Goal: Transaction & Acquisition: Purchase product/service

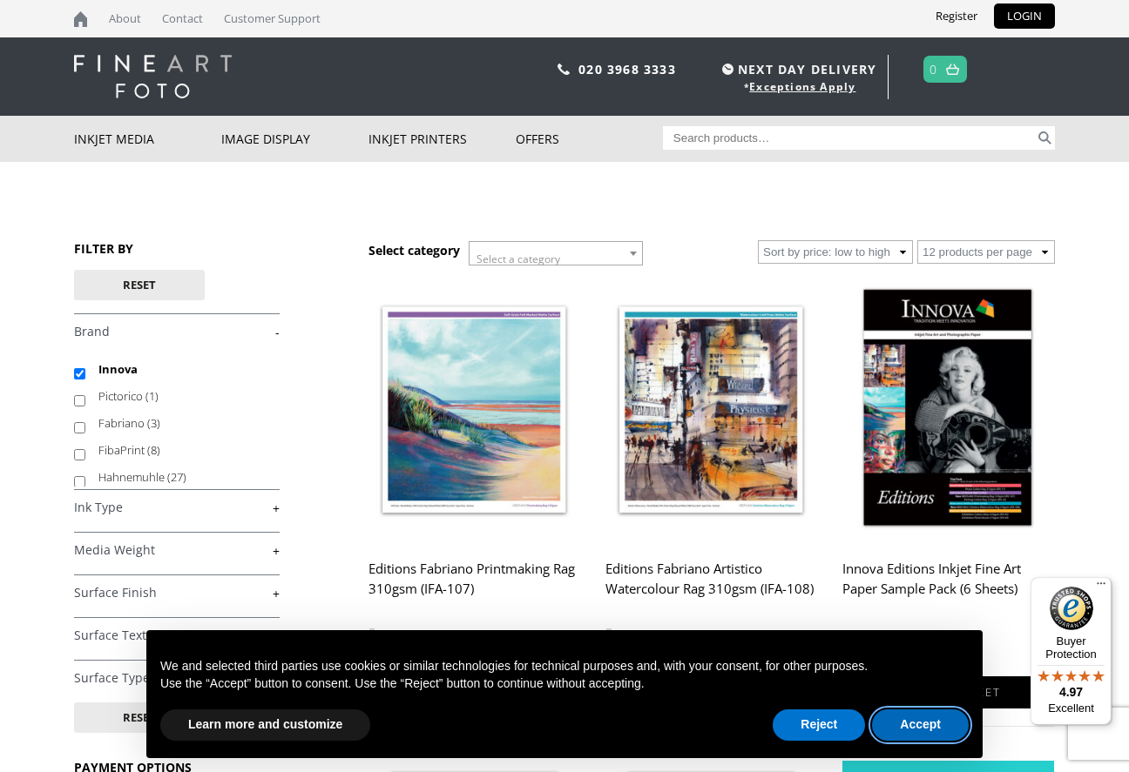
click at [918, 733] on button "Accept" at bounding box center [920, 725] width 97 height 31
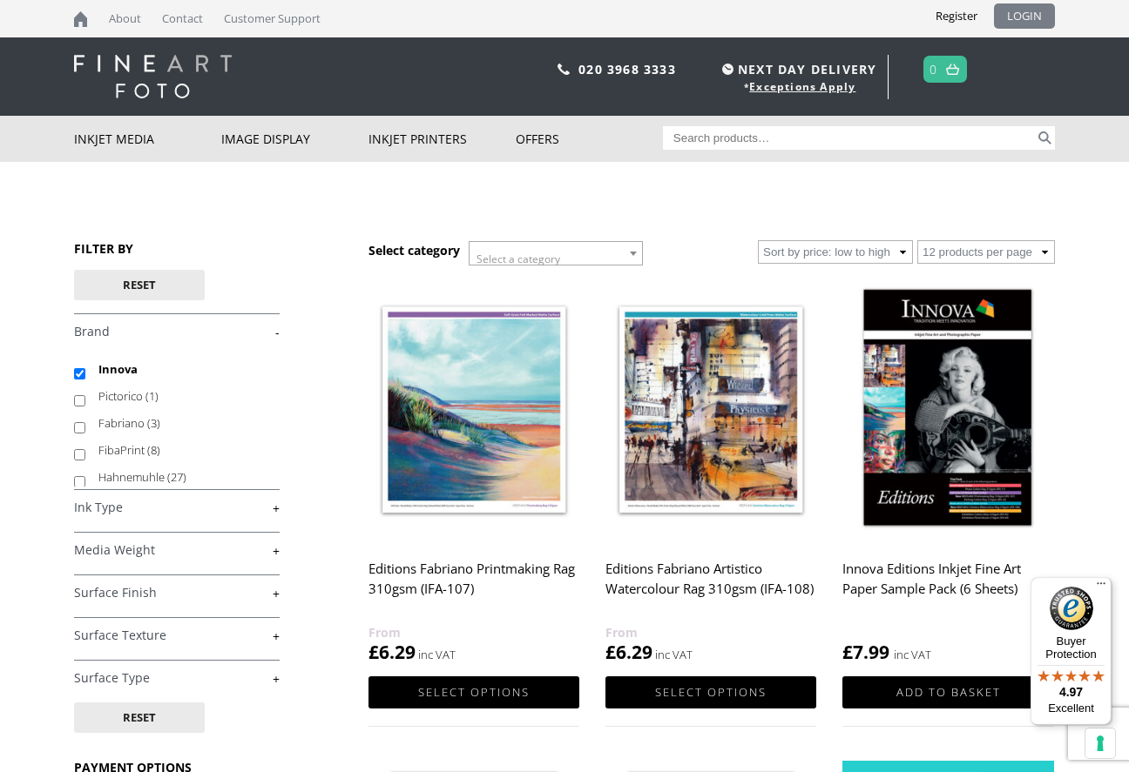
click at [1034, 16] on link "LOGIN" at bounding box center [1024, 15] width 61 height 25
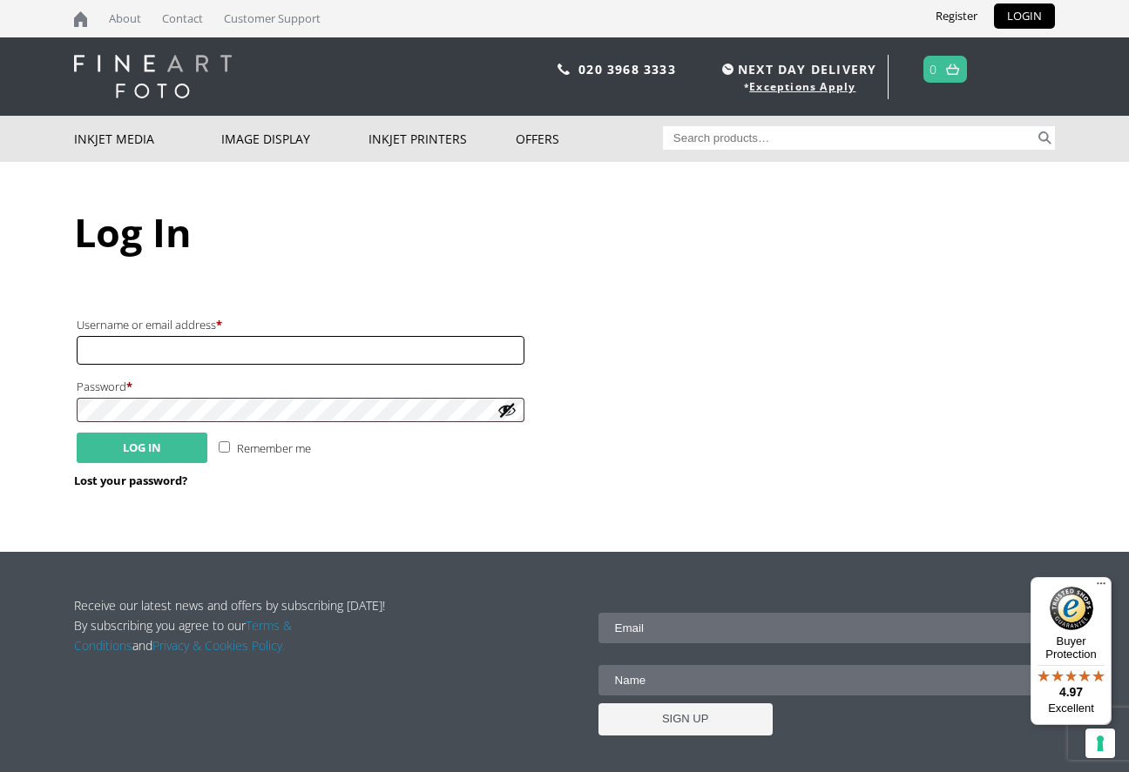
type input "info@wrightedigital.co.uk"
click at [143, 443] on button "Log in" at bounding box center [142, 448] width 131 height 30
click at [223, 442] on input "Remember me" at bounding box center [224, 447] width 11 height 11
checkbox input "true"
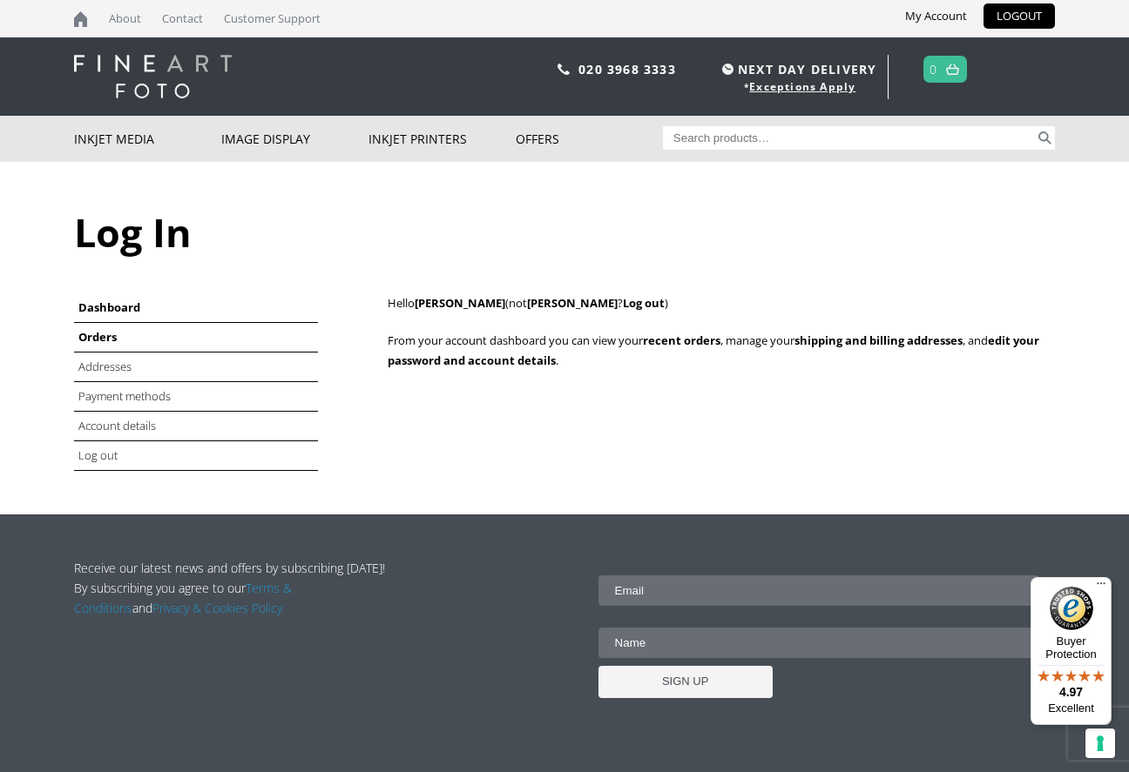
click at [93, 334] on link "Orders" at bounding box center [97, 337] width 38 height 16
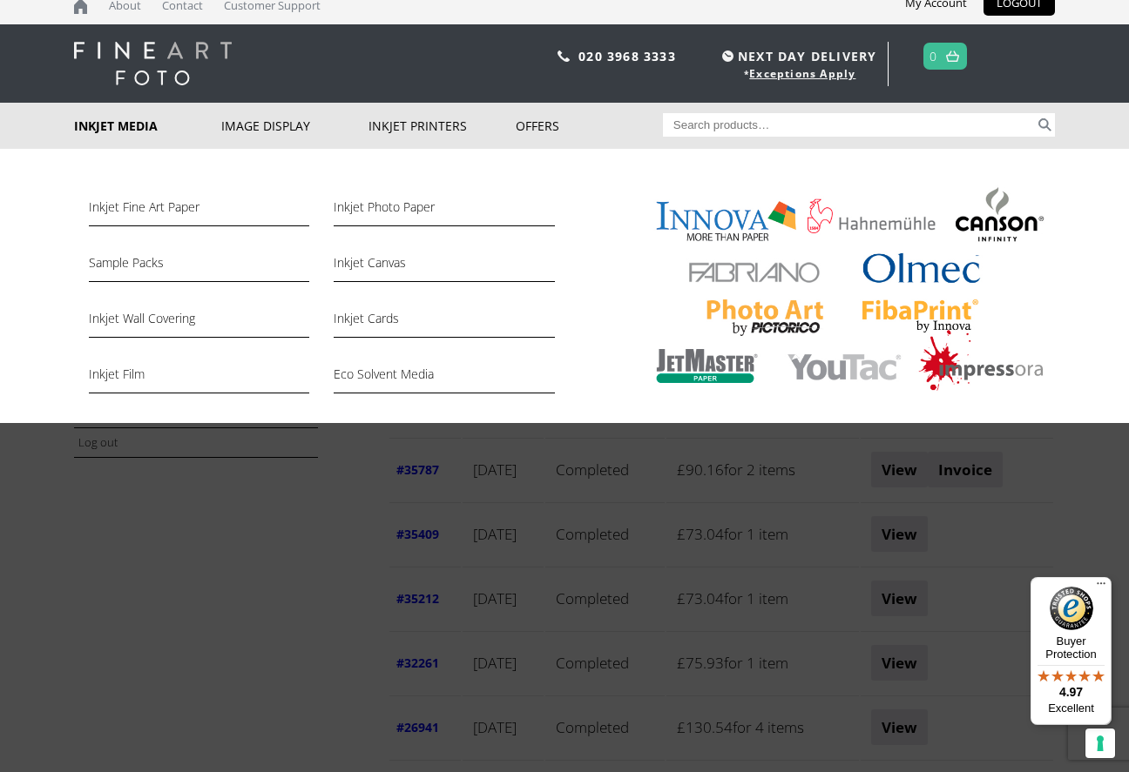
scroll to position [13, 0]
click at [180, 209] on link "Inkjet Fine Art Paper" at bounding box center [199, 212] width 220 height 30
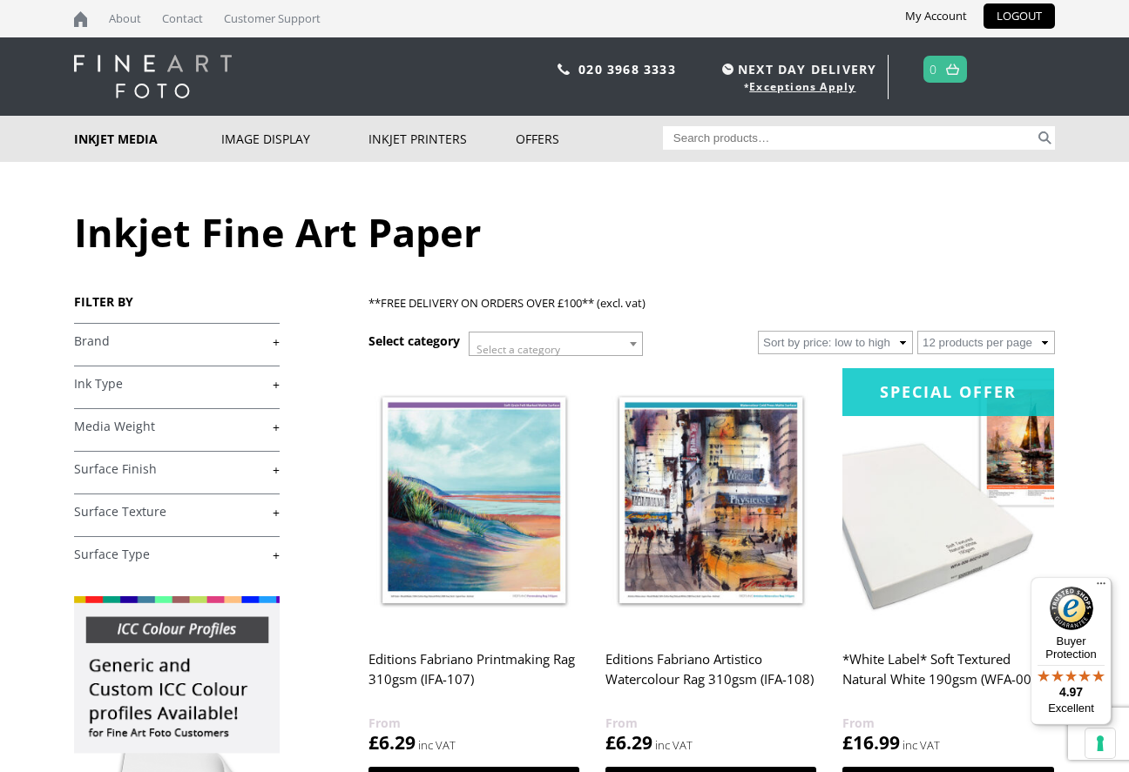
click at [95, 341] on link "+" at bounding box center [177, 342] width 206 height 17
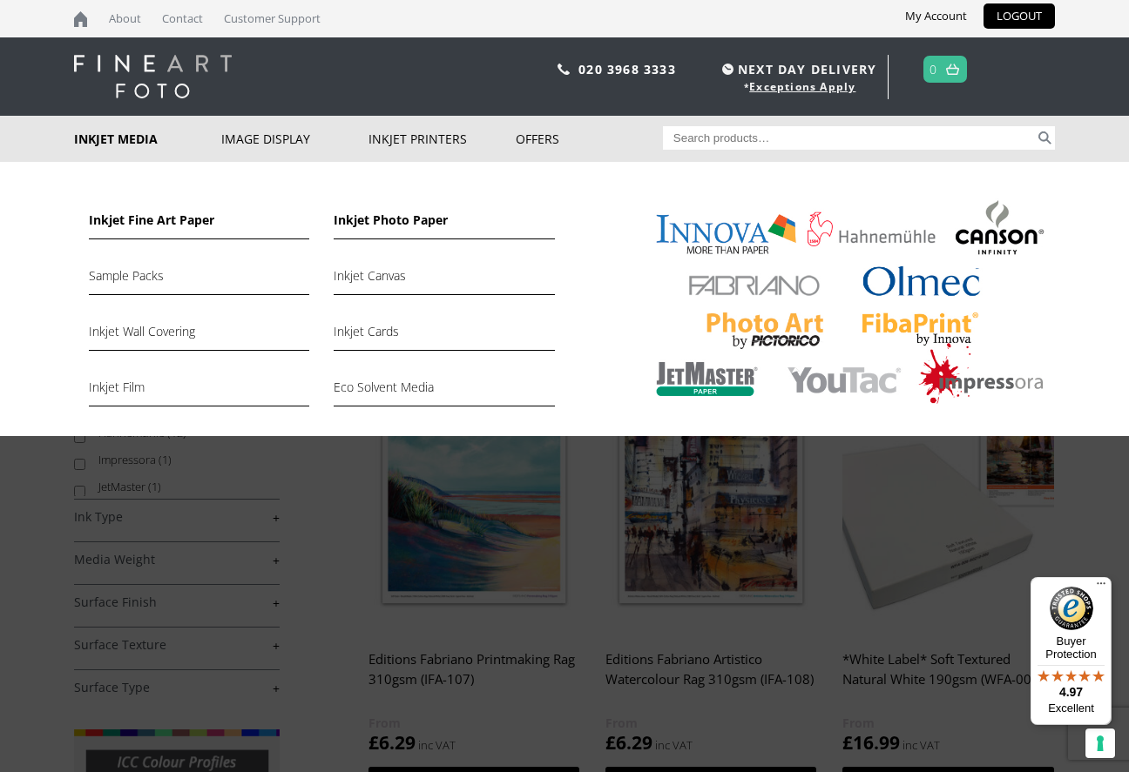
click at [395, 220] on link "Inkjet Photo Paper" at bounding box center [444, 225] width 220 height 30
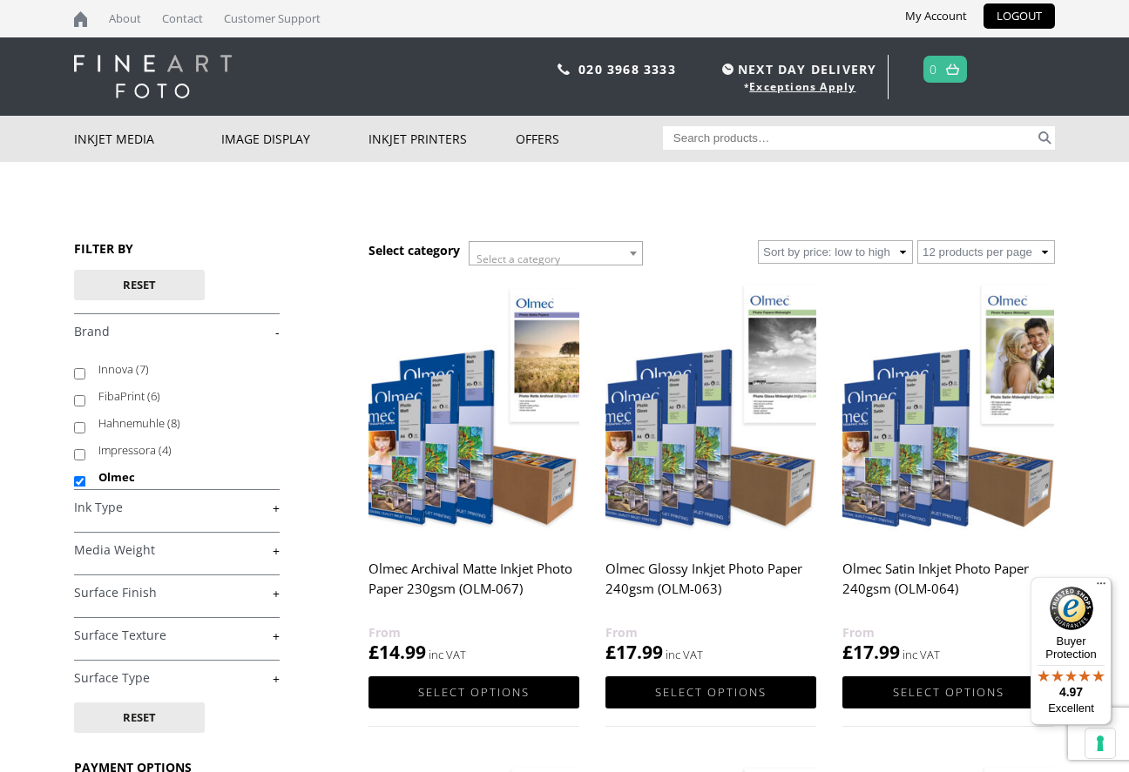
click at [887, 447] on img at bounding box center [947, 410] width 211 height 264
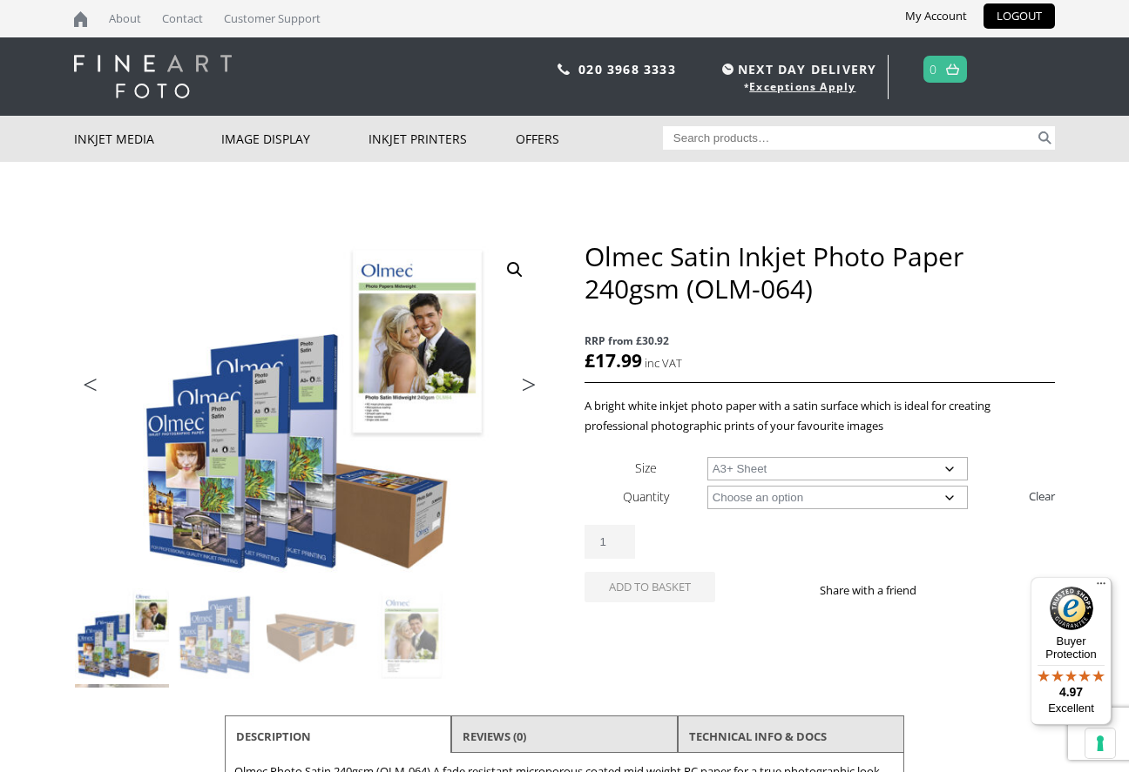
select select "a3-sheet-2"
select select "50-sheets"
select select "a3-sheet-2"
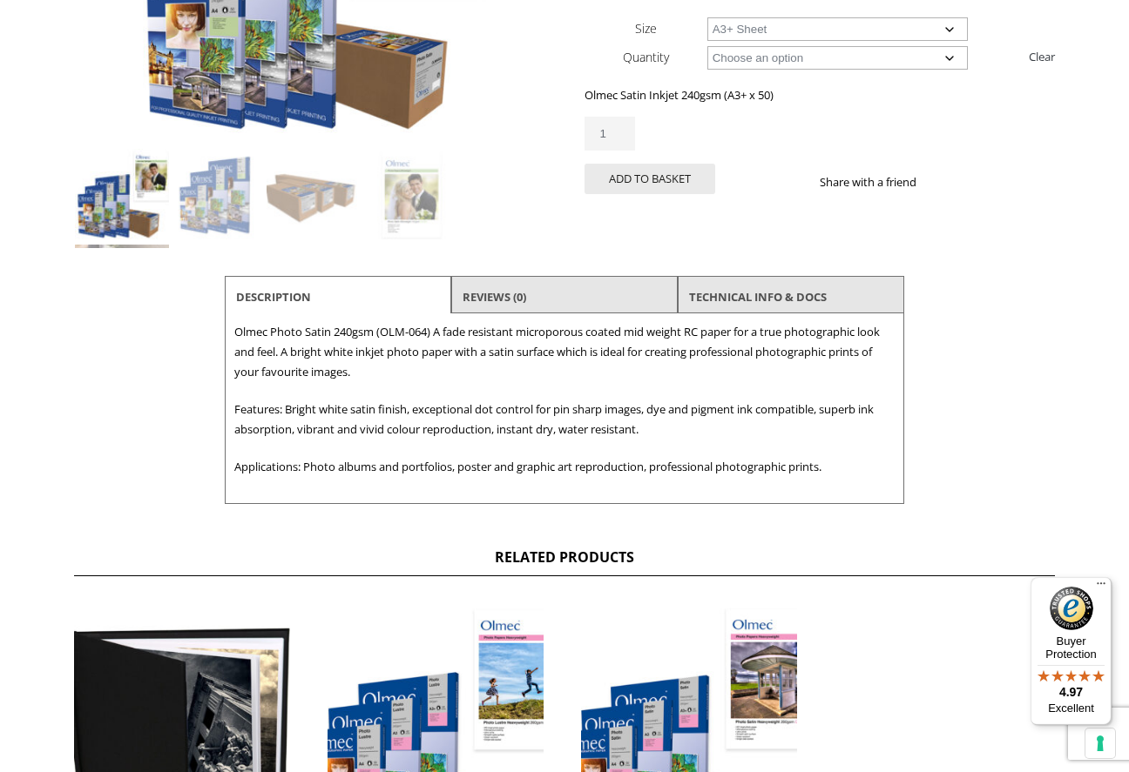
scroll to position [493, 0]
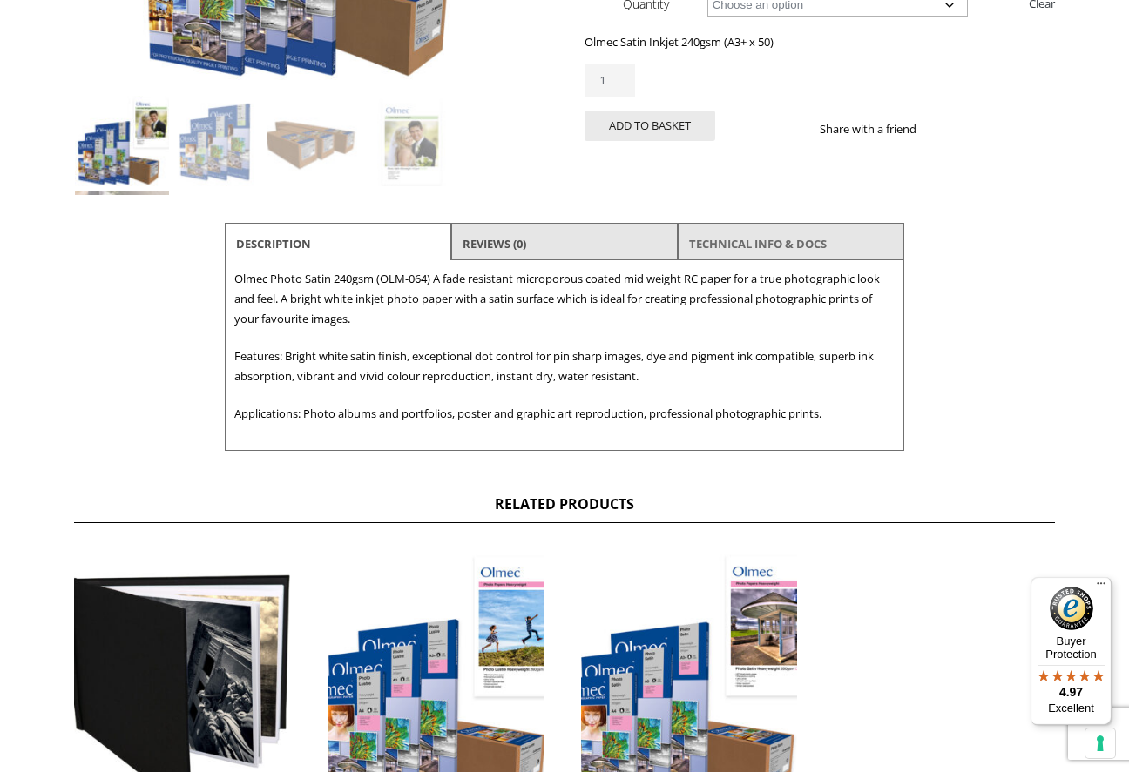
click at [762, 240] on link "TECHNICAL INFO & DOCS" at bounding box center [758, 243] width 138 height 31
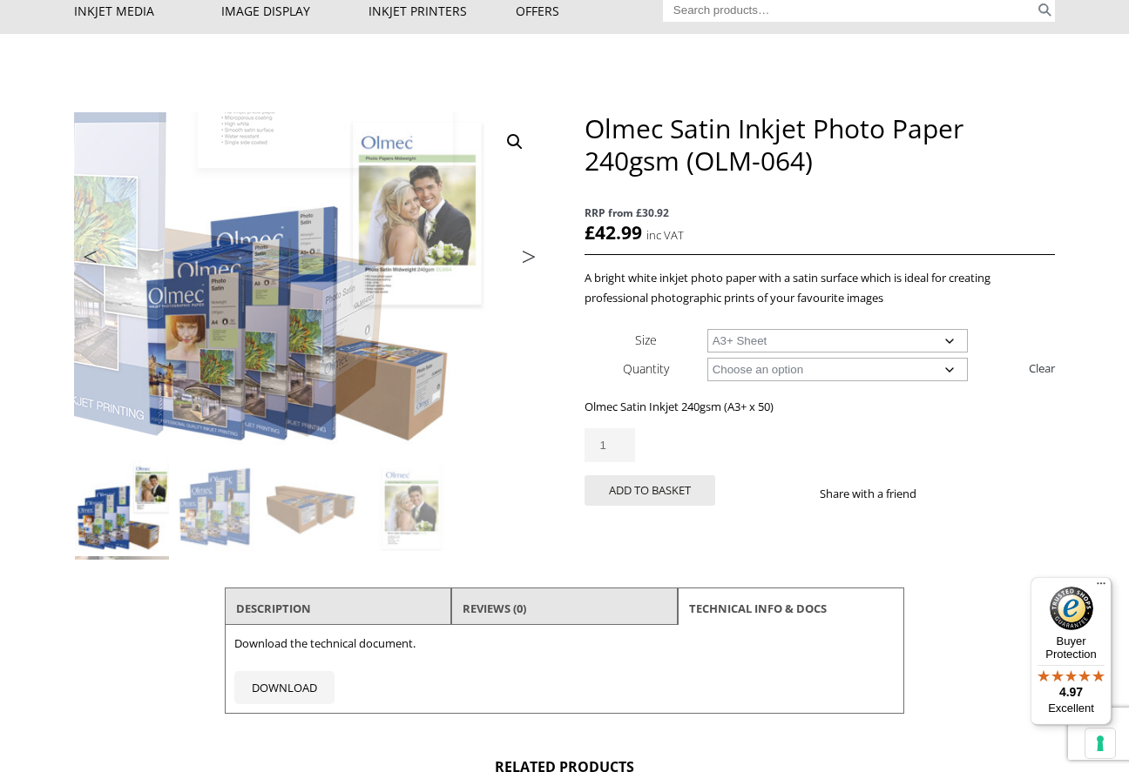
scroll to position [206, 0]
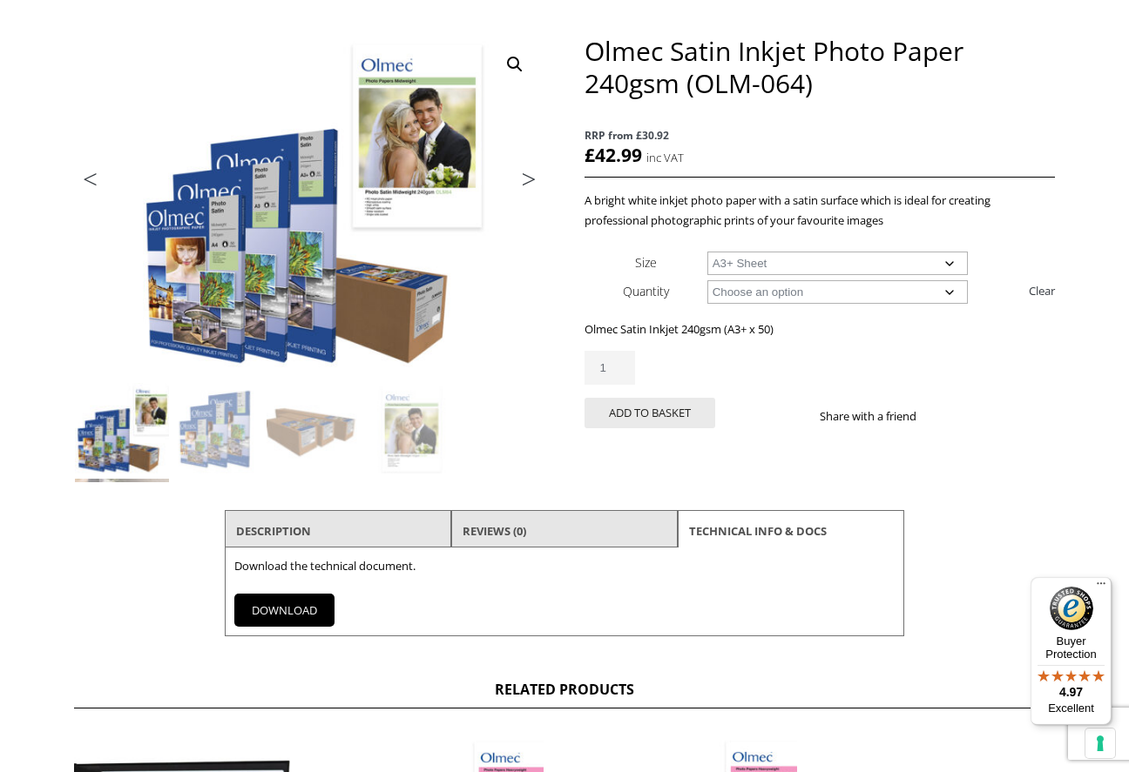
click at [287, 606] on link "DOWNLOAD" at bounding box center [284, 610] width 100 height 33
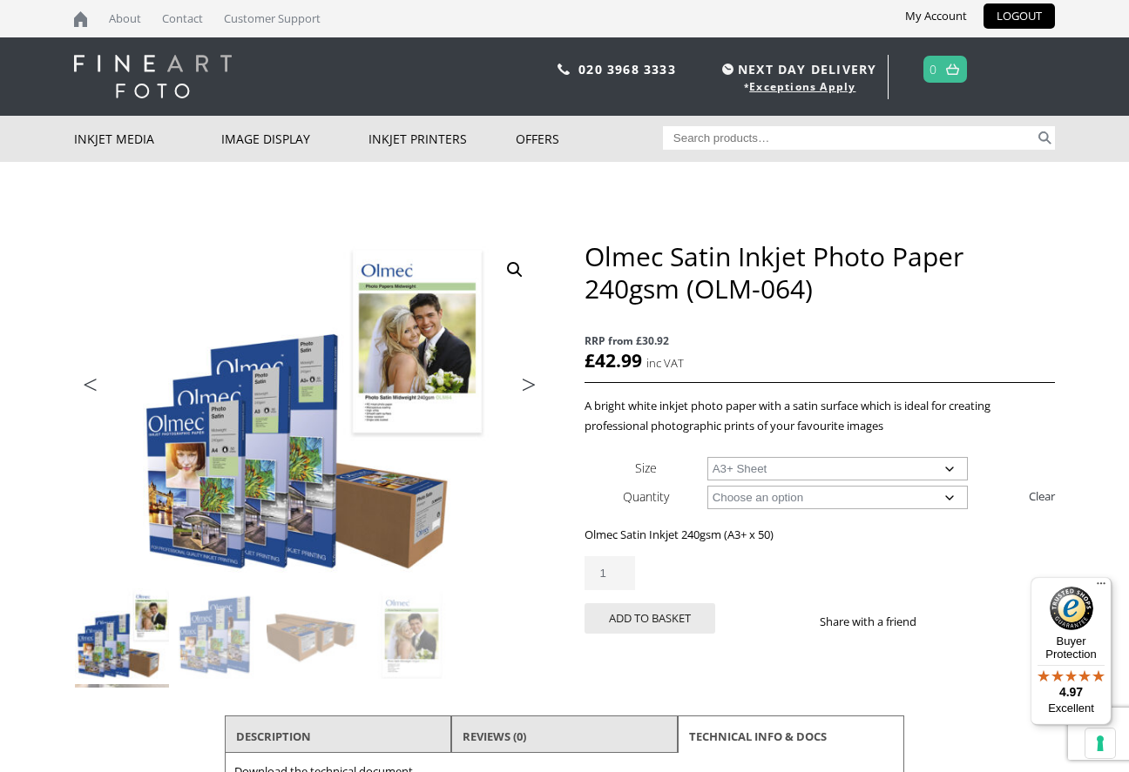
scroll to position [0, 0]
click at [664, 619] on button "Add to basket" at bounding box center [649, 619] width 131 height 30
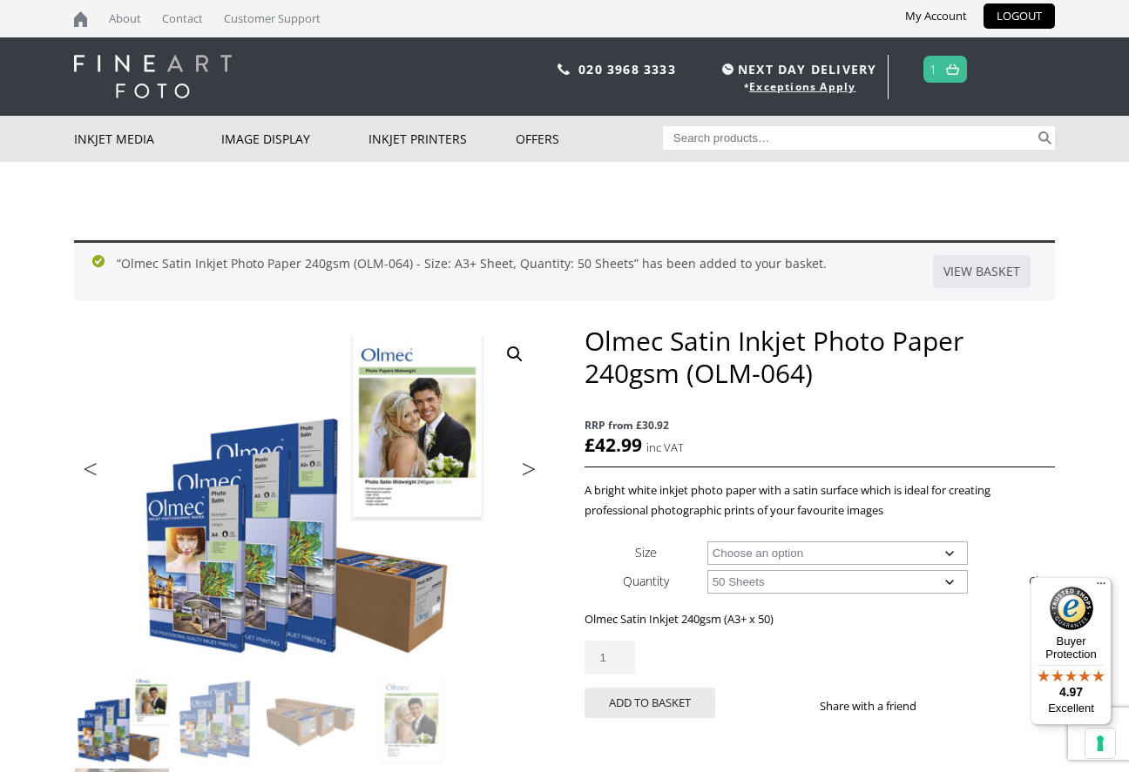
select select
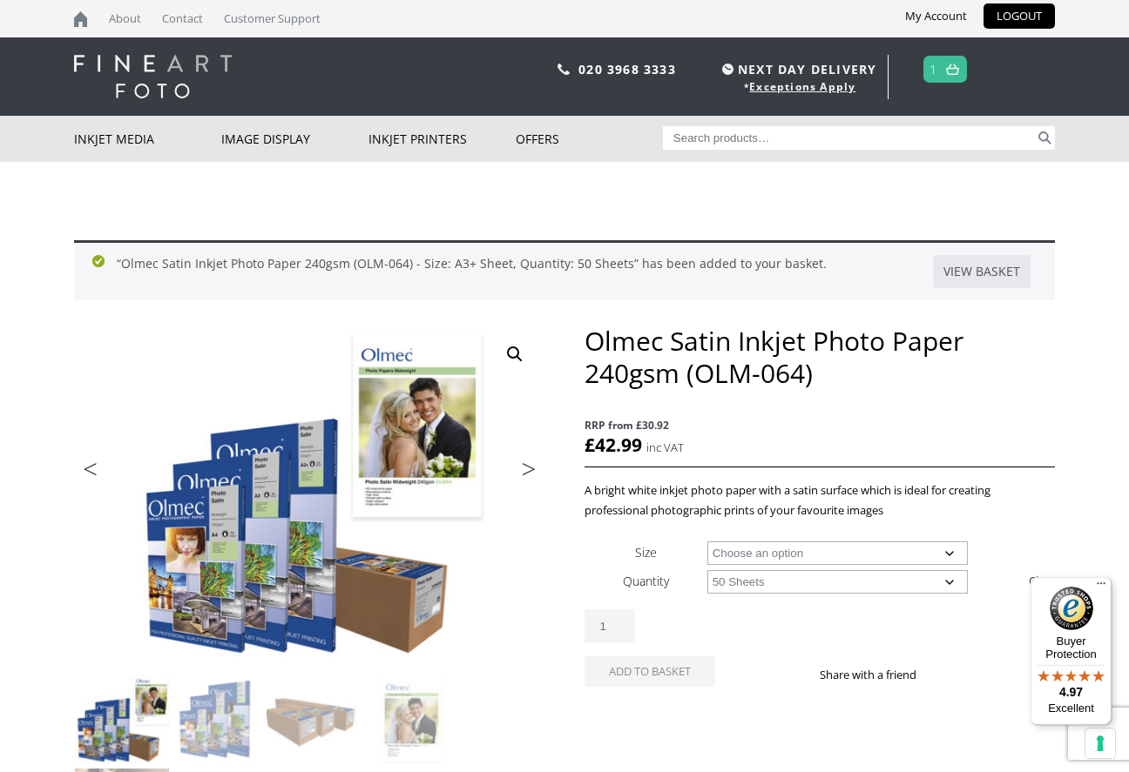
select select "30m"
select select
select select "17-wide-roll"
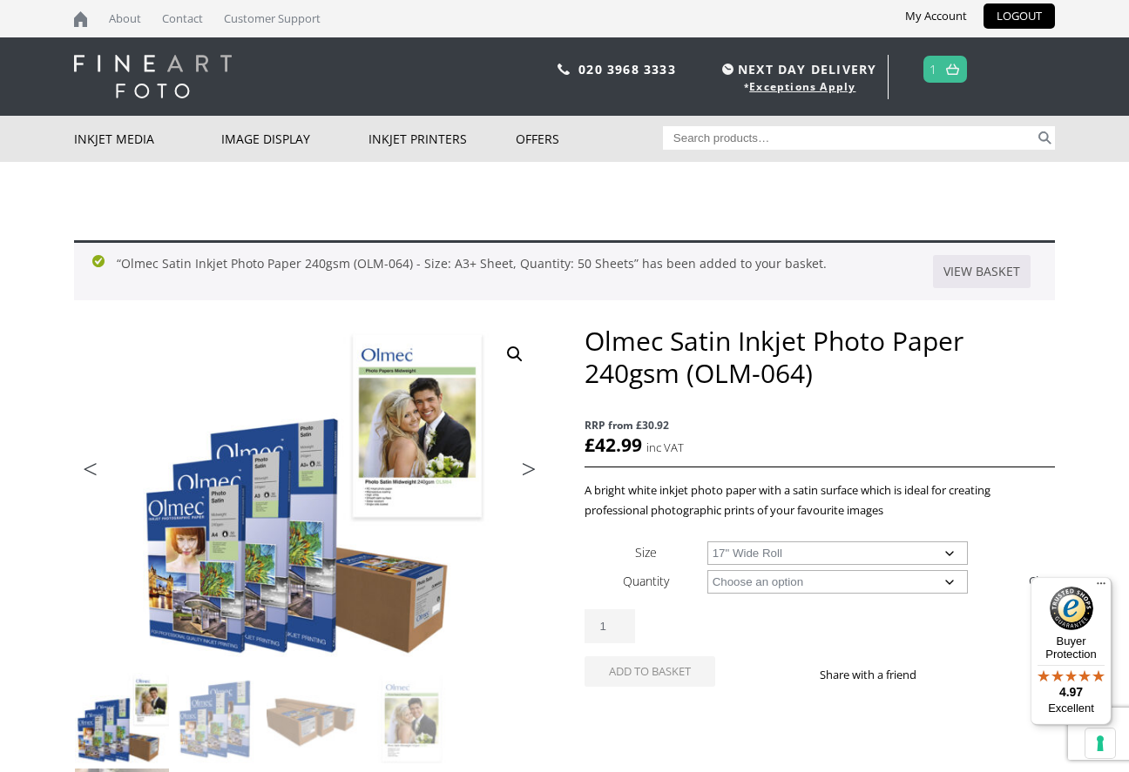
select select "30m"
select select "17-wide-roll"
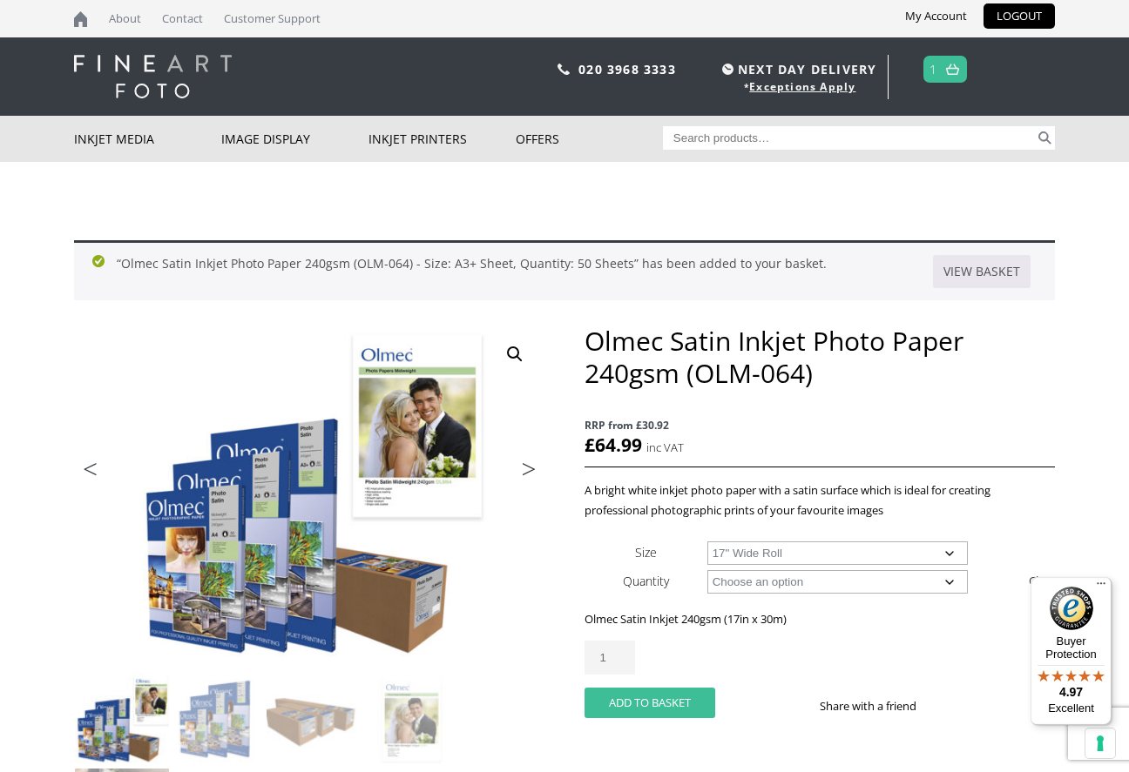
click at [652, 702] on button "Add to basket" at bounding box center [649, 703] width 131 height 30
click at [944, 75] on link at bounding box center [952, 69] width 22 height 25
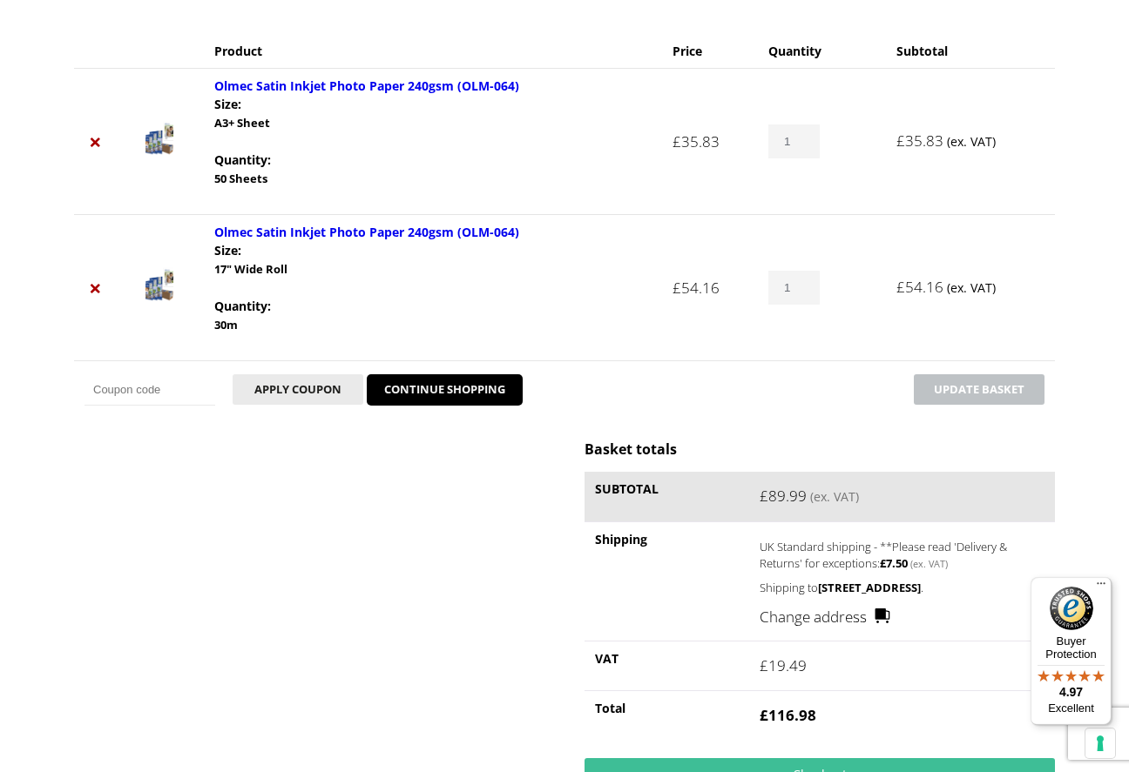
scroll to position [165, 0]
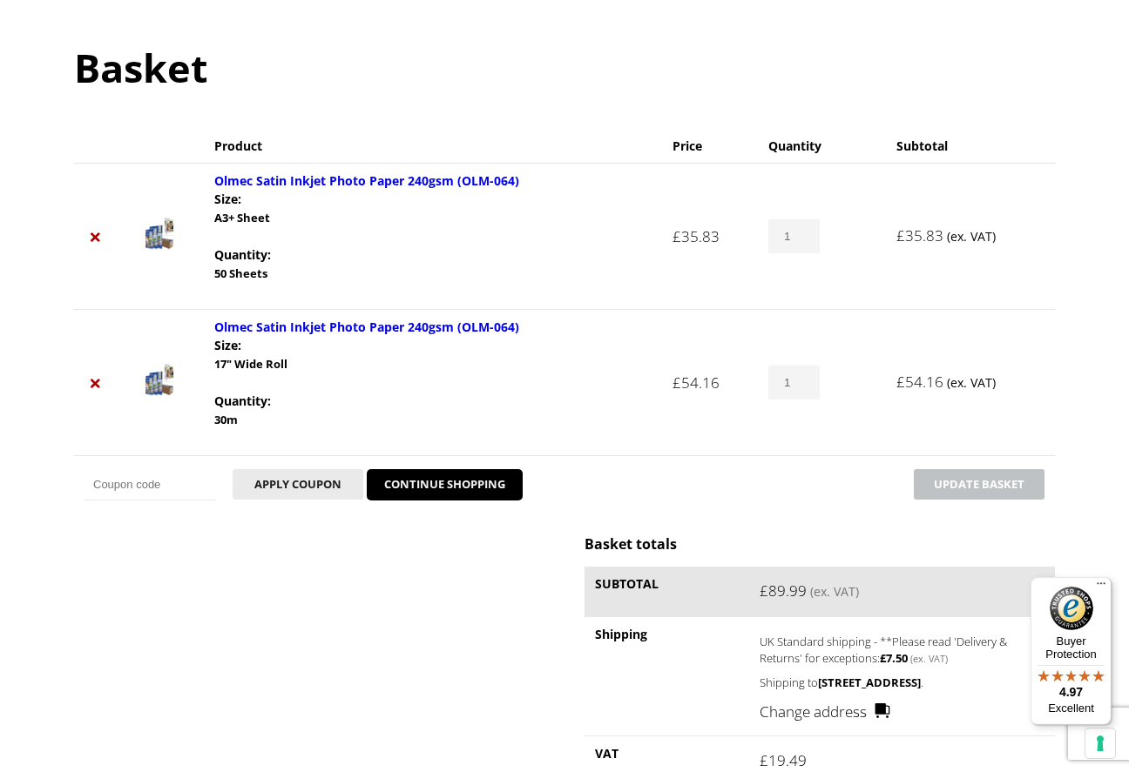
click at [362, 578] on div "Basket totals Subtotal £ 89.99 (ex. VAT) Shipping UK Standard shipping - **Plea…" at bounding box center [564, 724] width 981 height 378
click at [871, 524] on div "Remove item Thumbnail image Product Price Quantity Subtotal × Olmec Satin Inkje…" at bounding box center [564, 521] width 981 height 784
click at [1102, 584] on img "Menu" at bounding box center [1100, 584] width 9 height 3
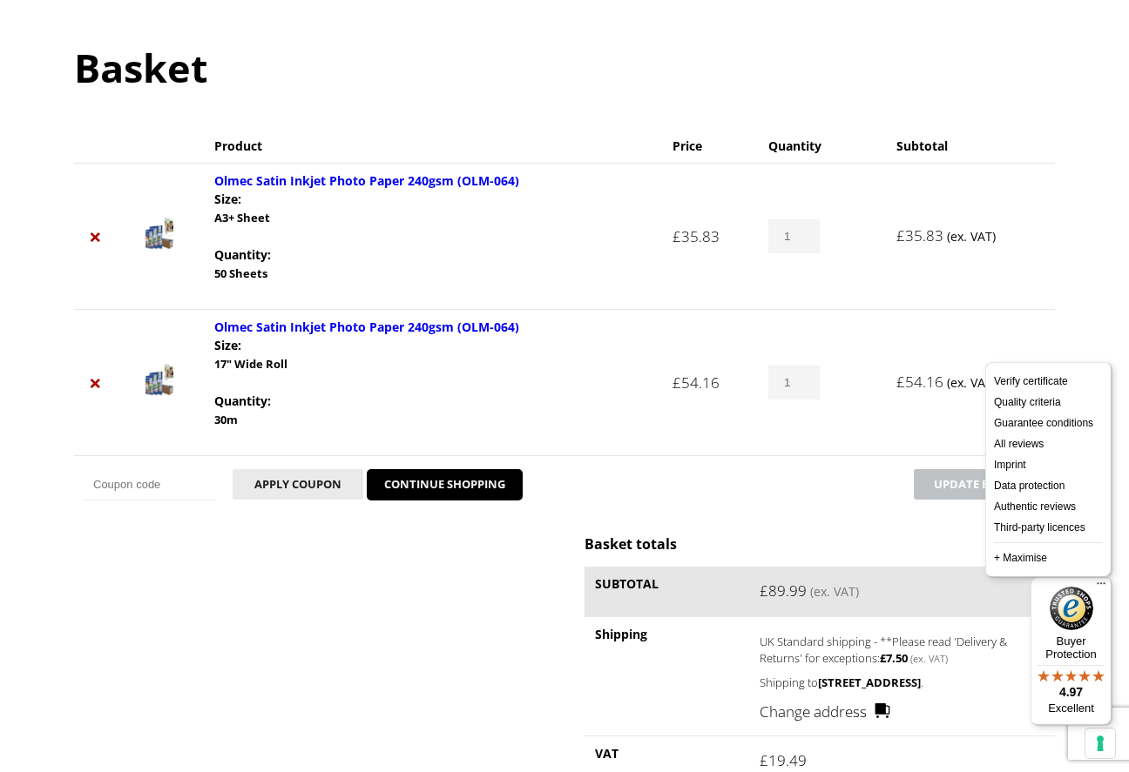
click at [476, 607] on div "Basket totals Subtotal £ 89.99 (ex. VAT) Shipping UK Standard shipping - **Plea…" at bounding box center [564, 724] width 981 height 378
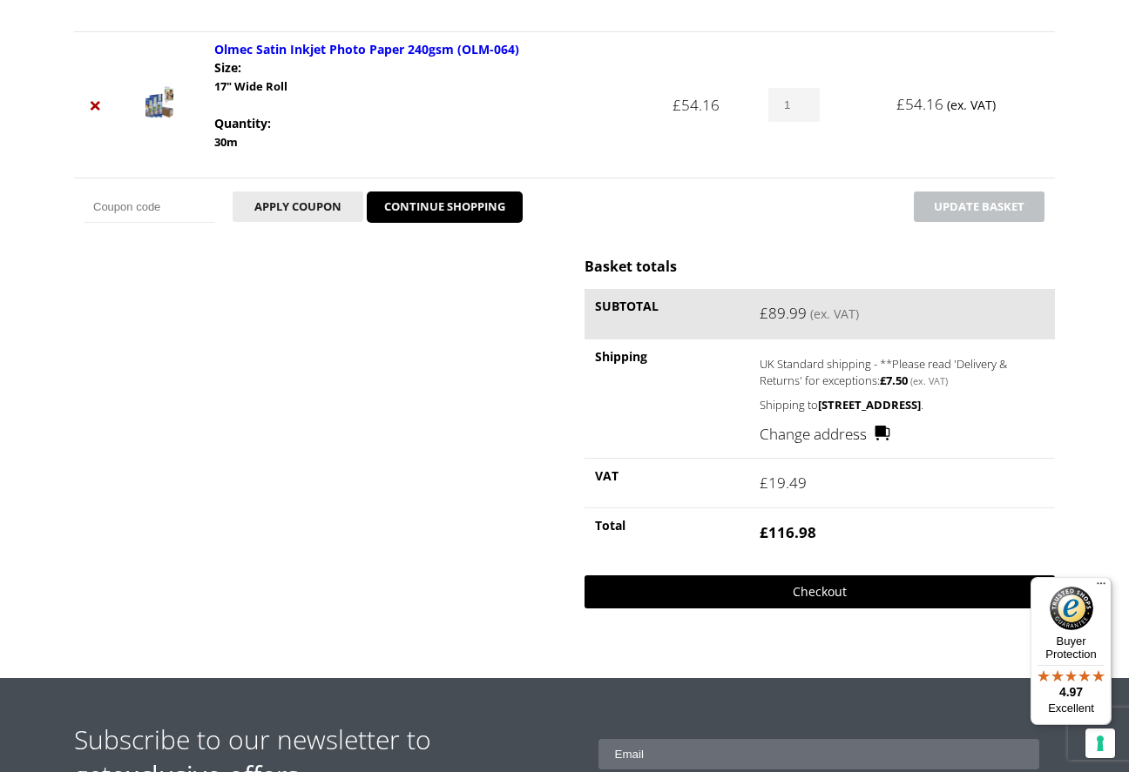
scroll to position [444, 0]
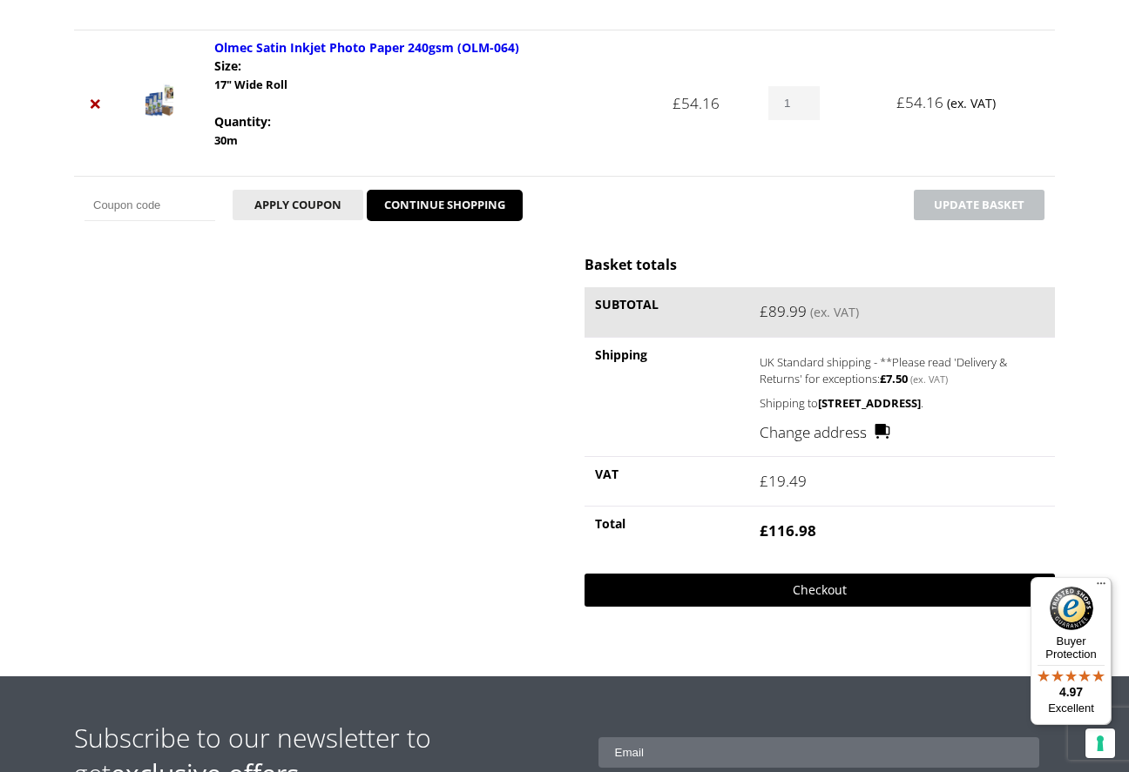
click at [778, 607] on link "Checkout" at bounding box center [819, 590] width 470 height 33
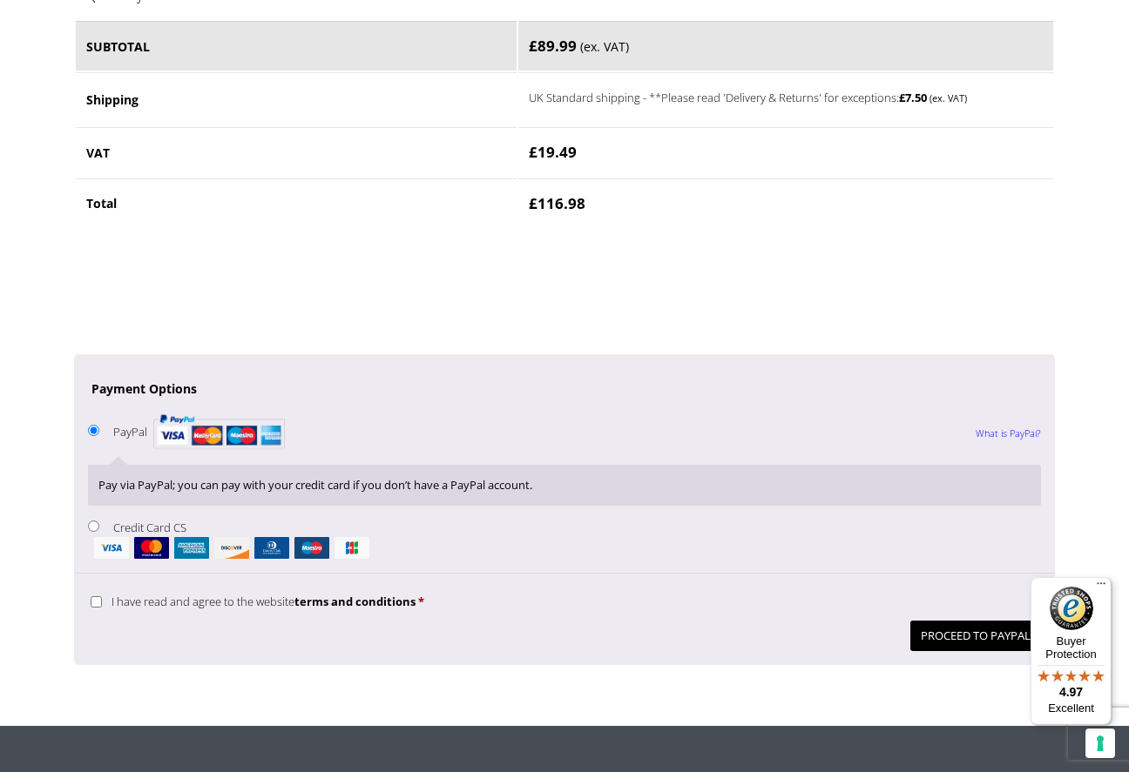
scroll to position [1256, 0]
click at [91, 521] on input "Credit Card CS" at bounding box center [93, 526] width 11 height 11
radio input "true"
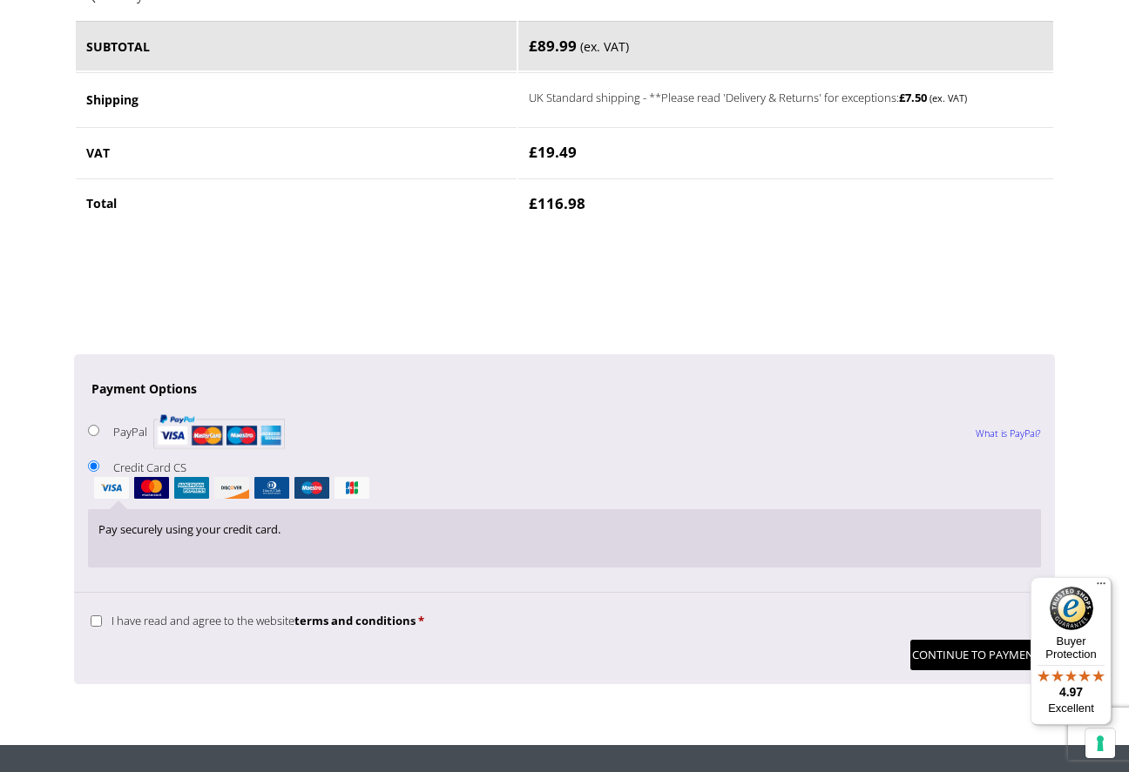
click at [93, 616] on input "I have read and agree to the website terms and conditions *" at bounding box center [96, 621] width 11 height 11
checkbox input "true"
click at [950, 640] on button "Continue to Payment" at bounding box center [975, 655] width 131 height 30
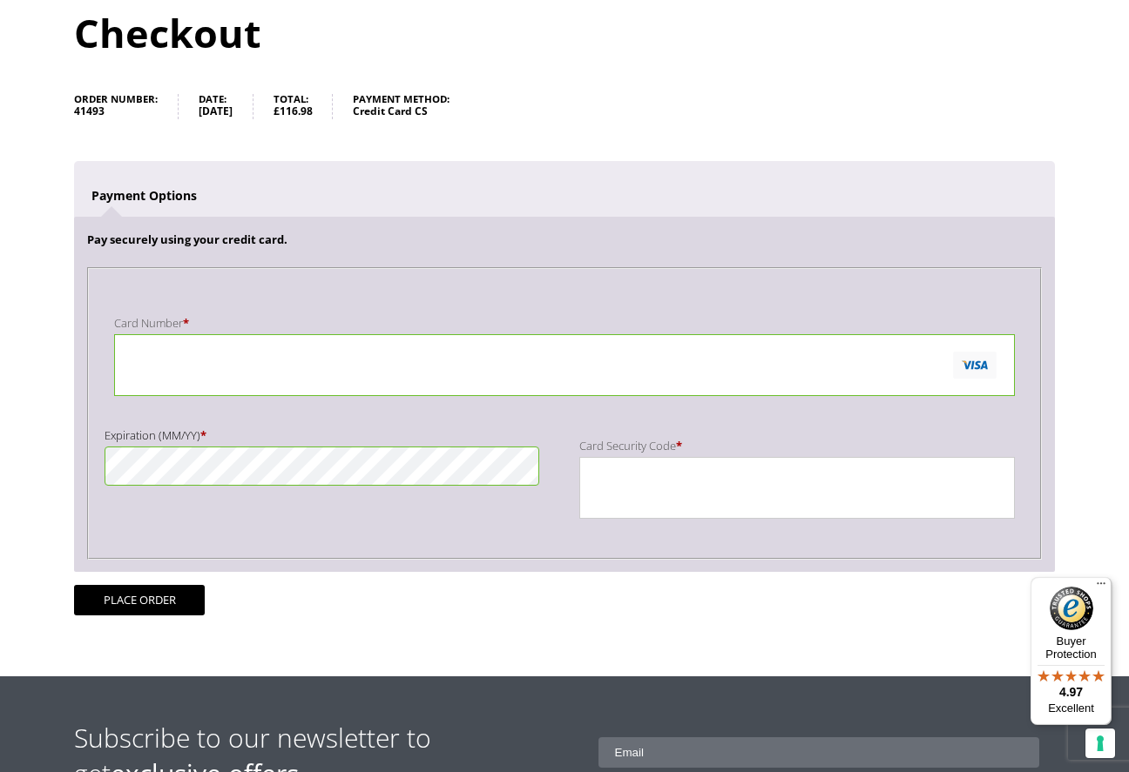
scroll to position [213, 0]
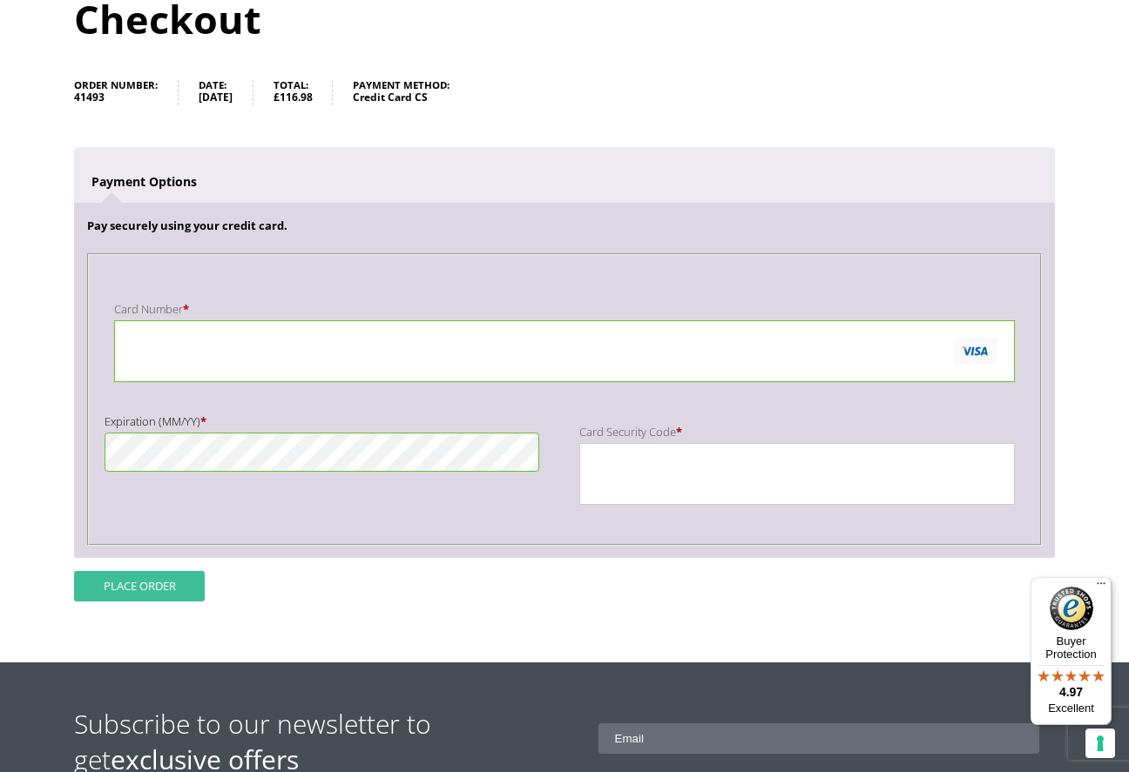
click at [158, 584] on button "Place order" at bounding box center [139, 586] width 131 height 30
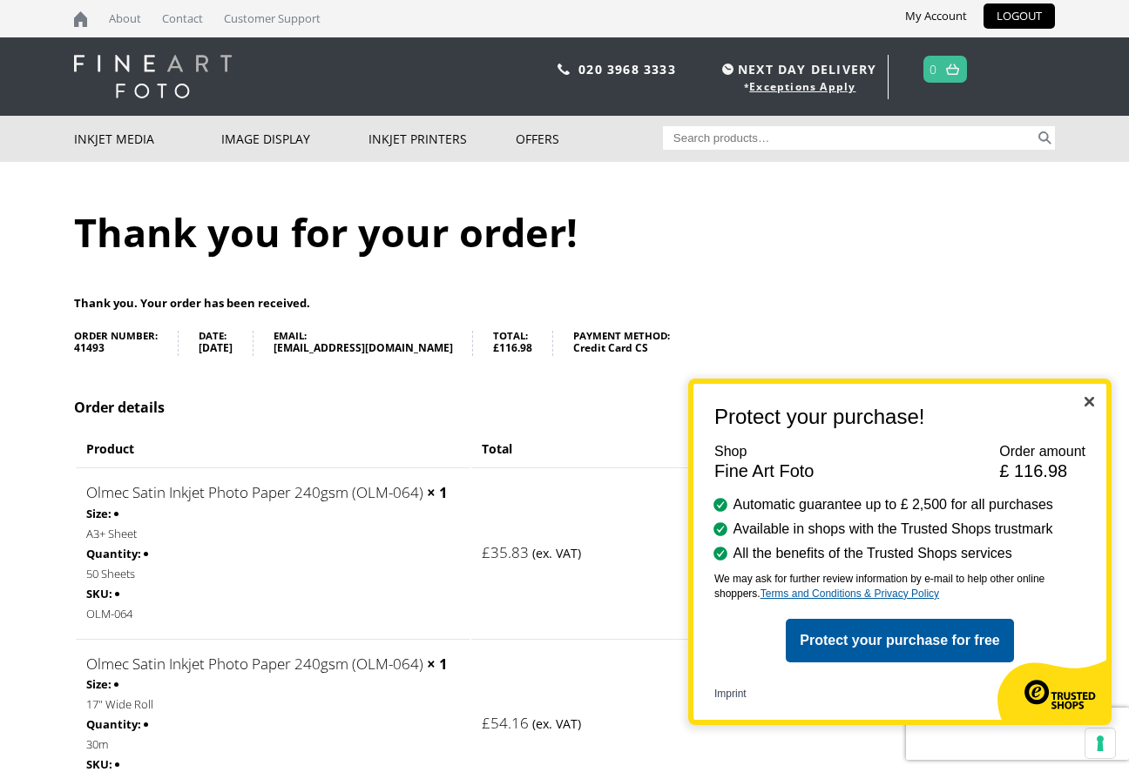
click at [1088, 403] on img "Close" at bounding box center [1089, 402] width 10 height 10
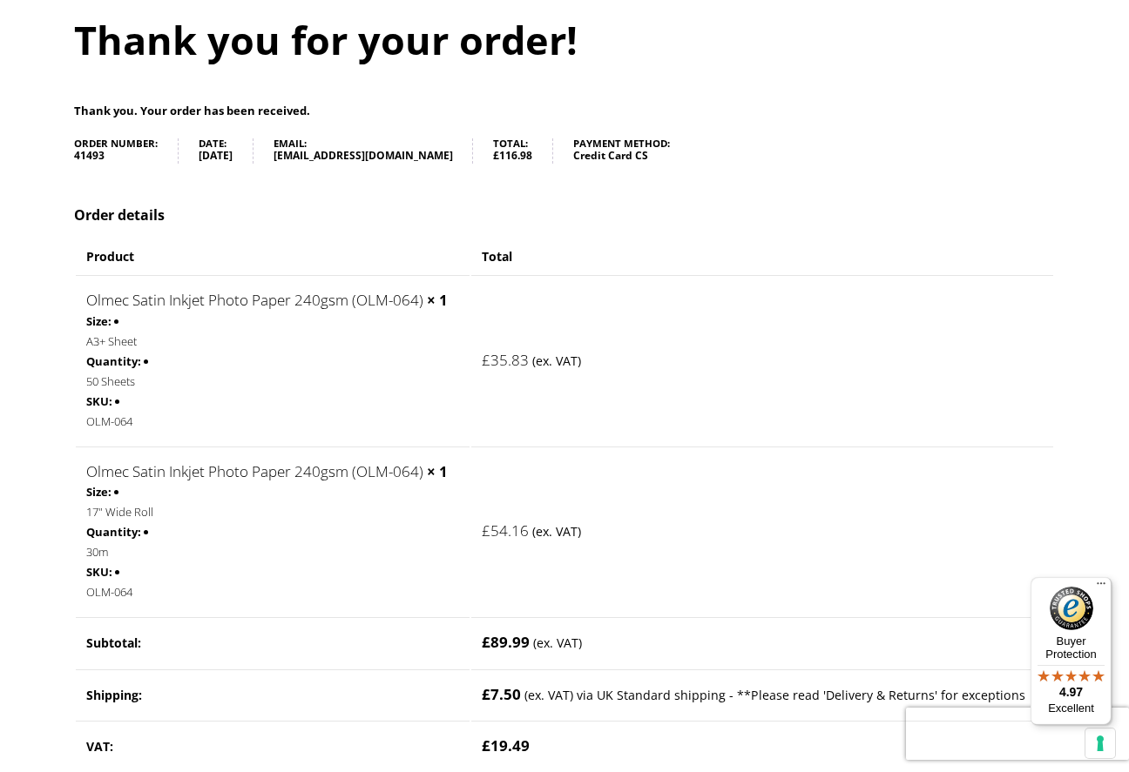
scroll to position [194, 0]
